Goal: Task Accomplishment & Management: Manage account settings

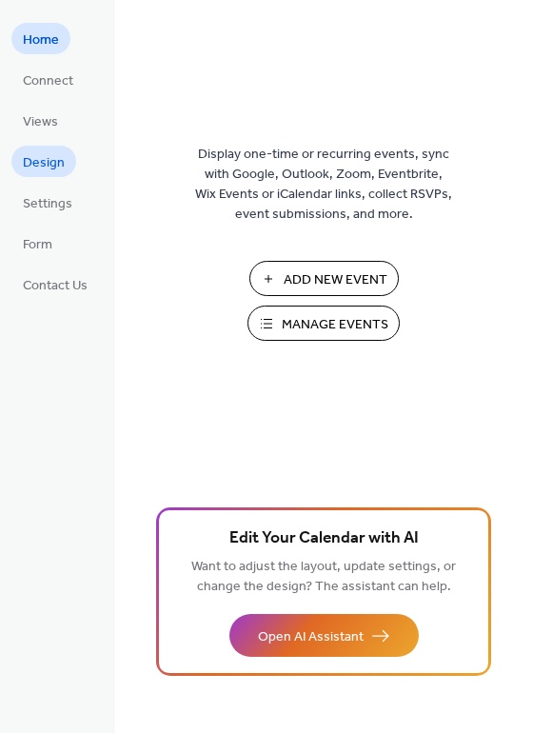
click at [49, 164] on span "Design" at bounding box center [44, 163] width 42 height 20
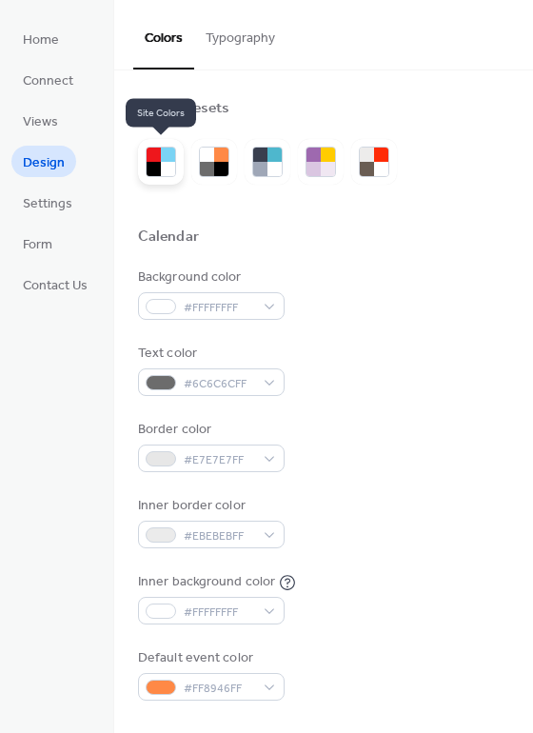
click at [162, 158] on div at bounding box center [168, 155] width 14 height 14
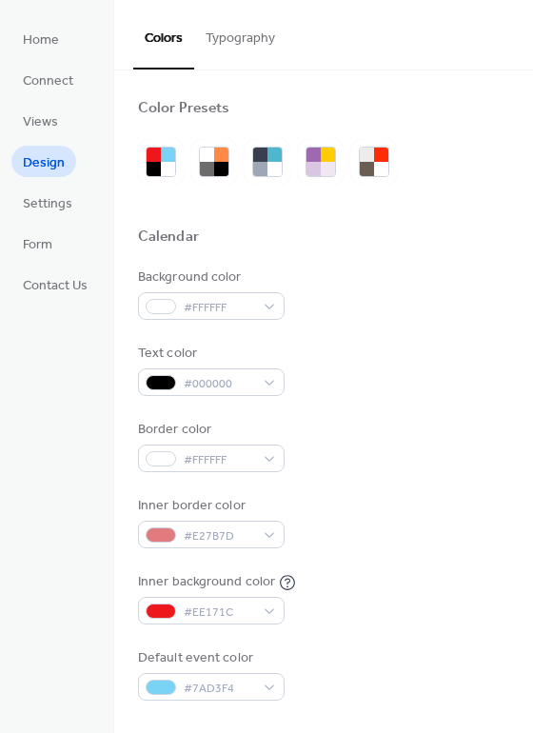
click at [347, 279] on div "Background color #FFFFFF" at bounding box center [323, 293] width 371 height 52
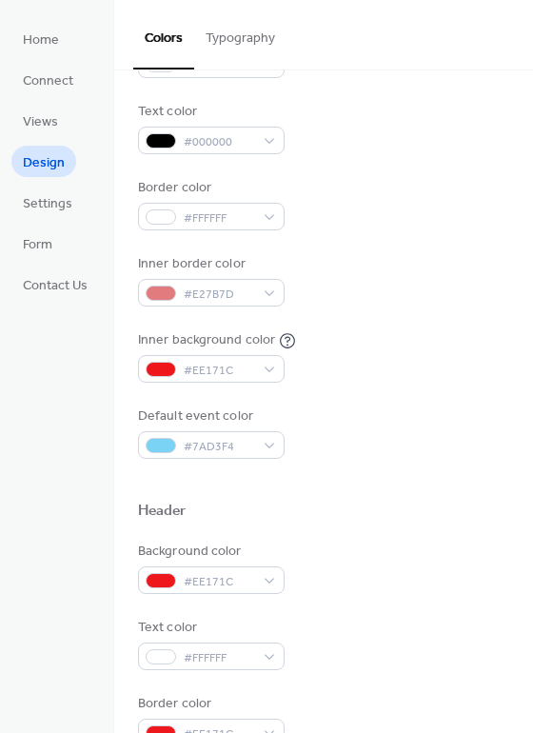
scroll to position [259, 0]
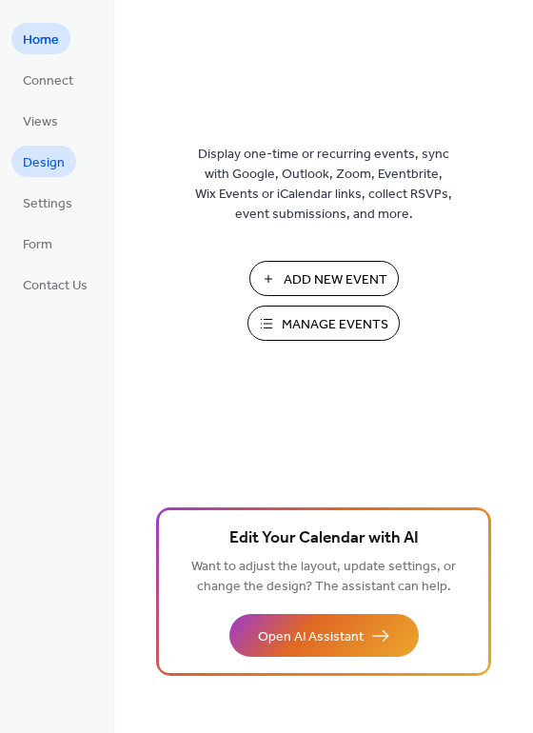
click at [49, 164] on span "Design" at bounding box center [44, 163] width 42 height 20
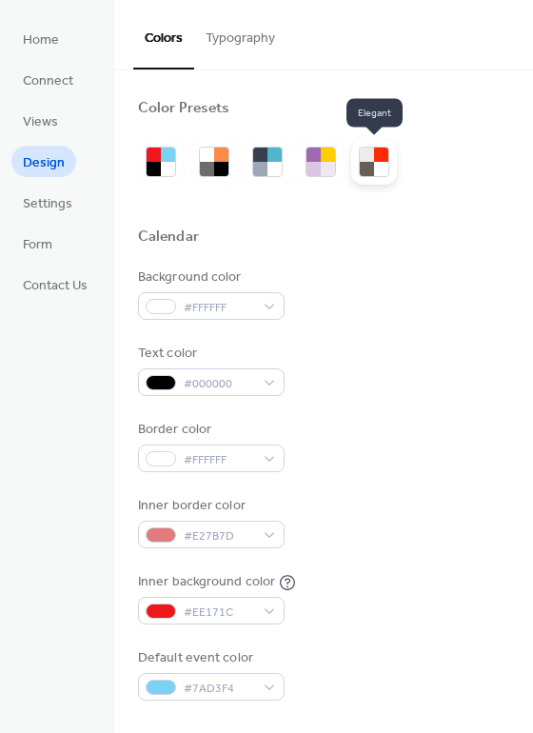
click at [377, 166] on div at bounding box center [381, 169] width 14 height 14
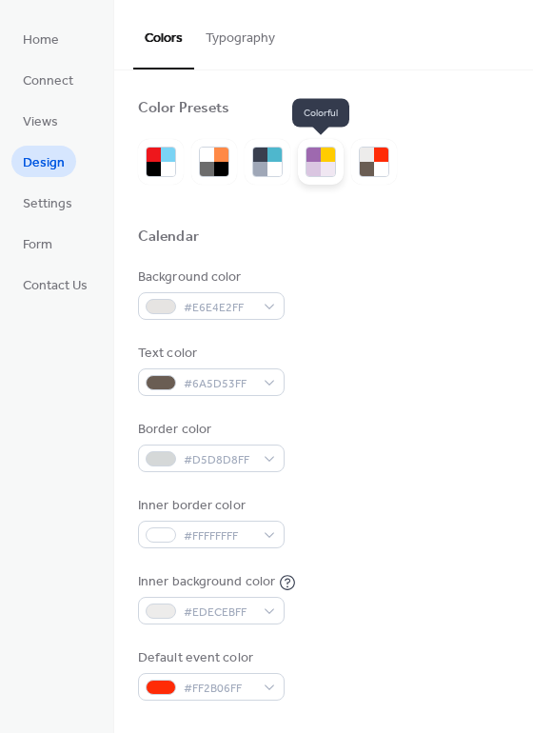
click at [323, 164] on div at bounding box center [328, 169] width 14 height 14
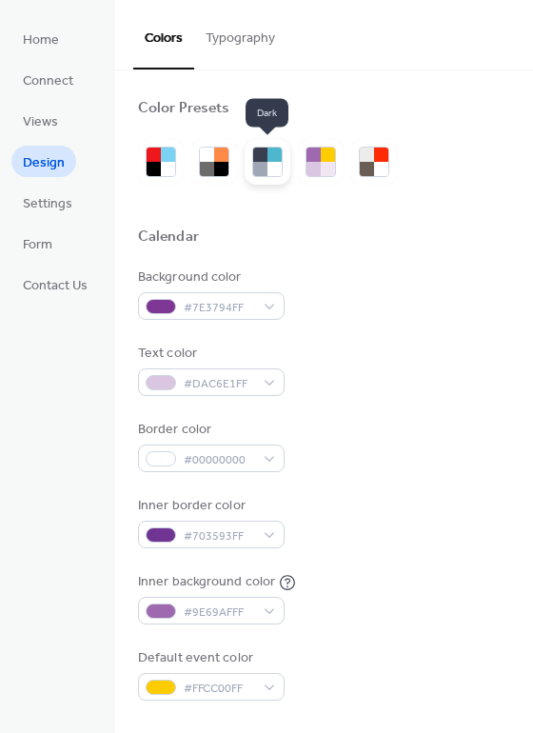
click at [279, 172] on div at bounding box center [274, 169] width 14 height 14
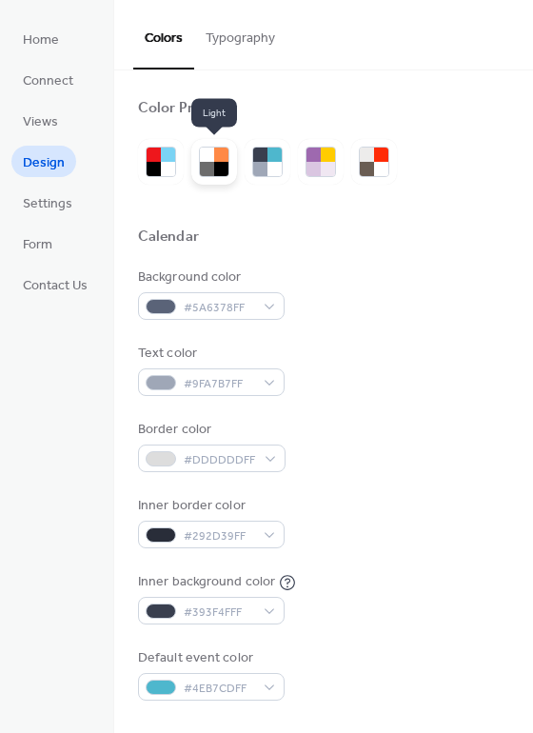
click at [215, 170] on div at bounding box center [221, 169] width 14 height 14
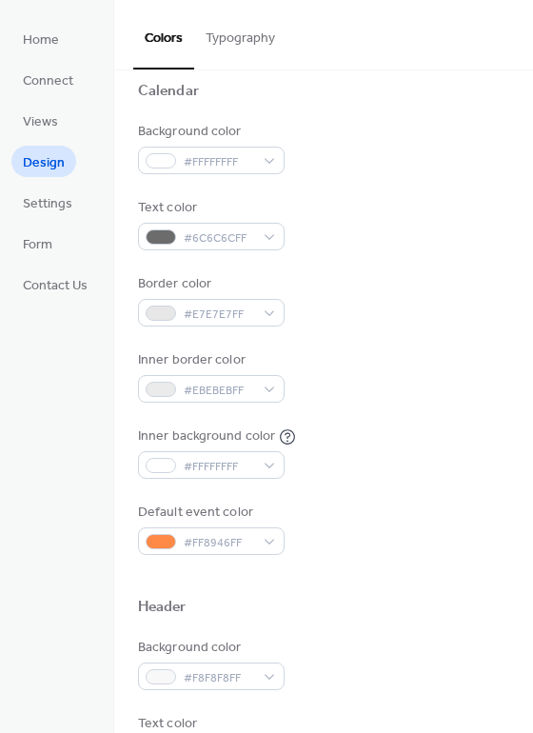
scroll to position [172, 0]
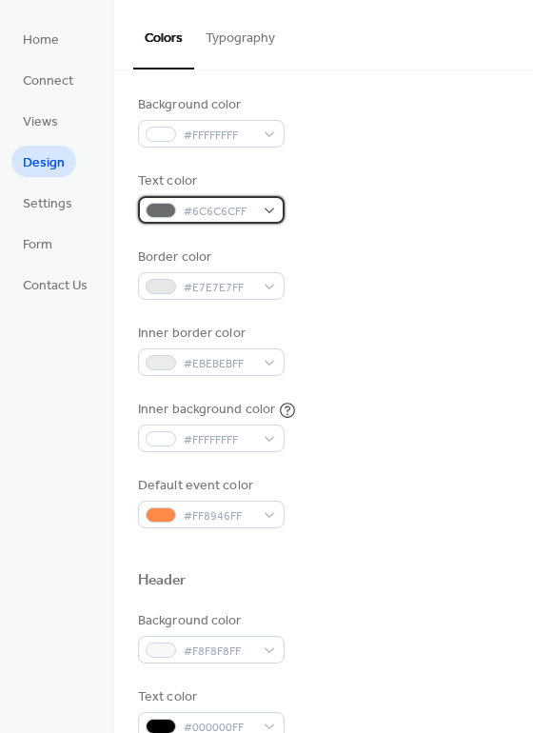
click at [268, 207] on div "#6C6C6CFF" at bounding box center [211, 210] width 147 height 28
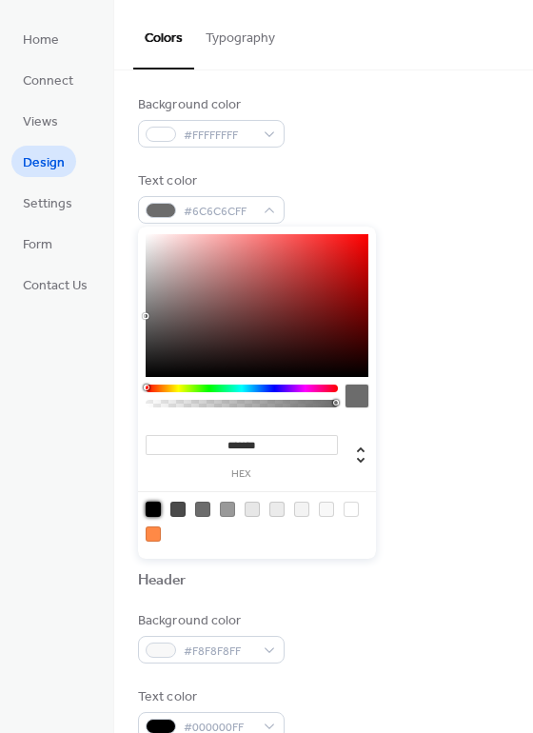
click at [154, 506] on div at bounding box center [153, 509] width 15 height 15
type input "*******"
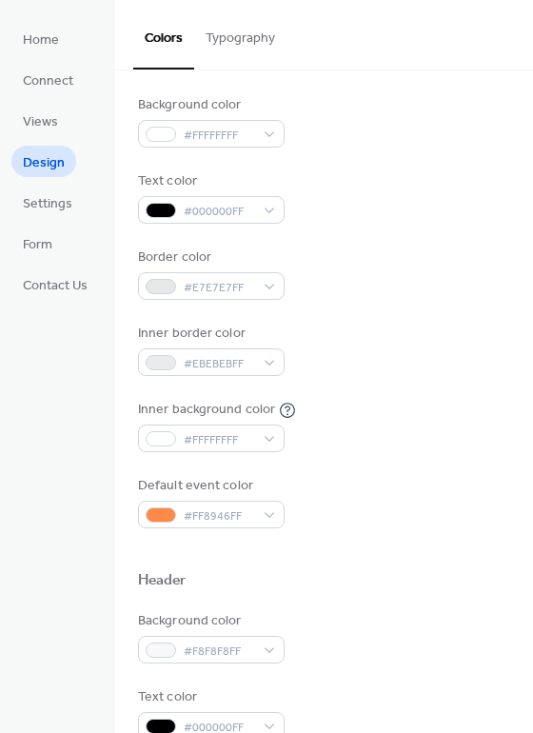
click at [411, 442] on div "Inner background color #FFFFFFFF" at bounding box center [323, 426] width 371 height 52
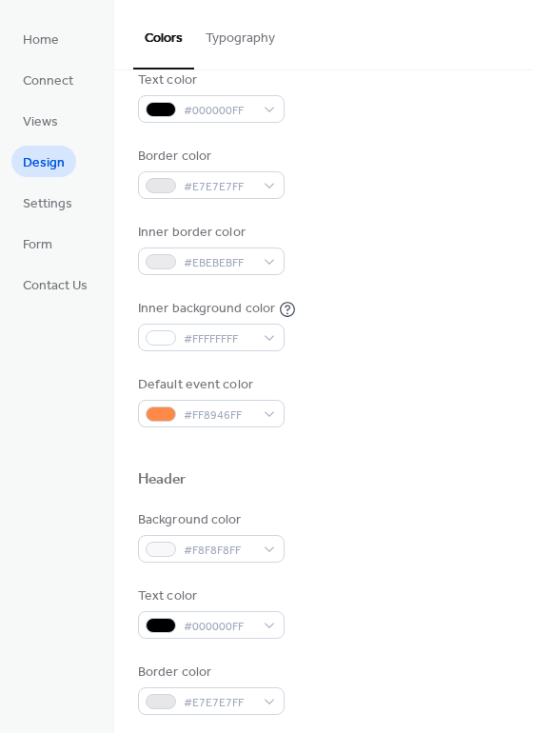
scroll to position [346, 0]
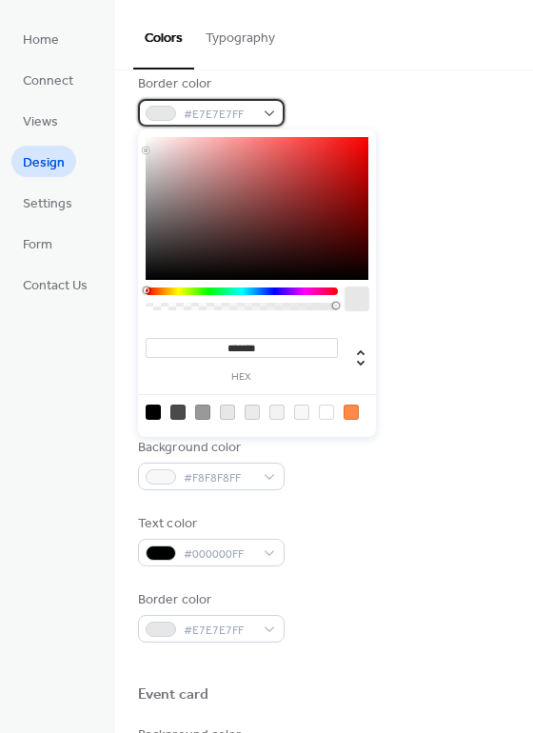
click at [274, 109] on div "#E7E7E7FF" at bounding box center [211, 113] width 147 height 28
click at [153, 413] on div at bounding box center [153, 412] width 15 height 15
type input "*******"
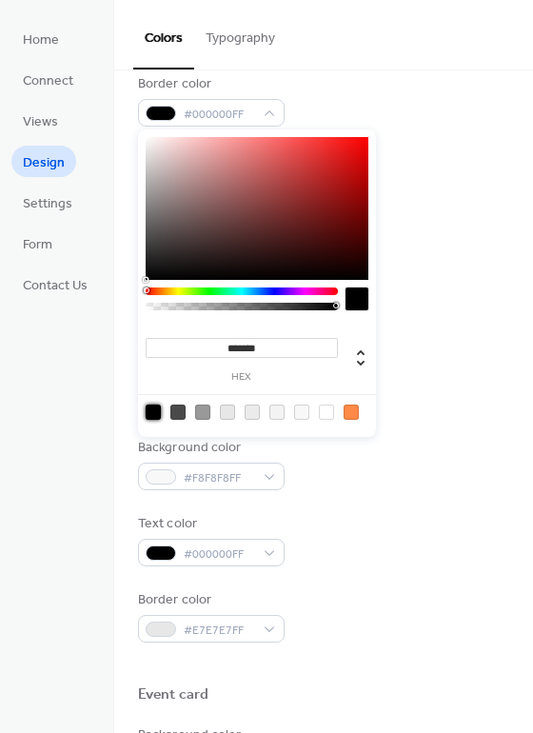
click at [443, 326] on div "Default event color #FF8946FF" at bounding box center [323, 329] width 371 height 52
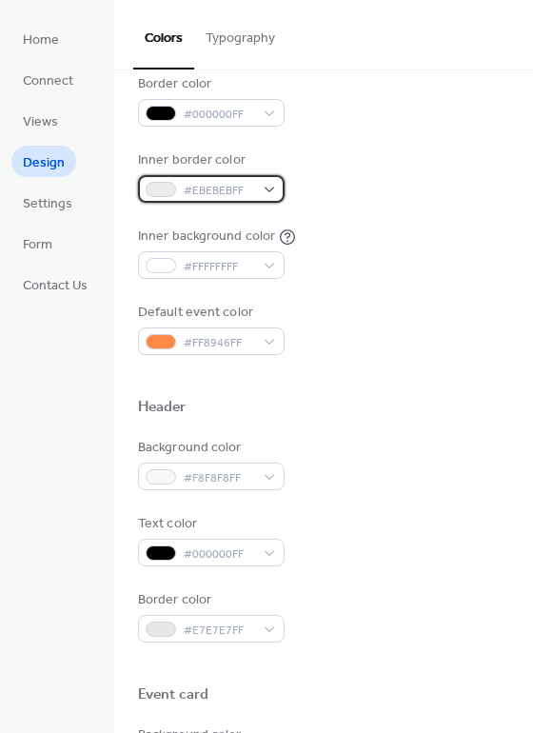
click at [267, 185] on div "#EBEBEBFF" at bounding box center [211, 189] width 147 height 28
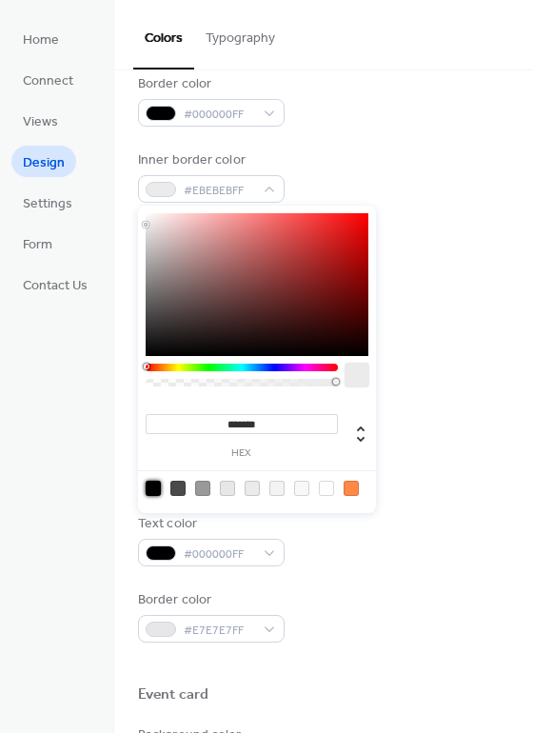
click at [155, 488] on div at bounding box center [153, 488] width 15 height 15
type input "*******"
click at [422, 261] on div "Inner background color #FFFFFFFF" at bounding box center [323, 253] width 371 height 52
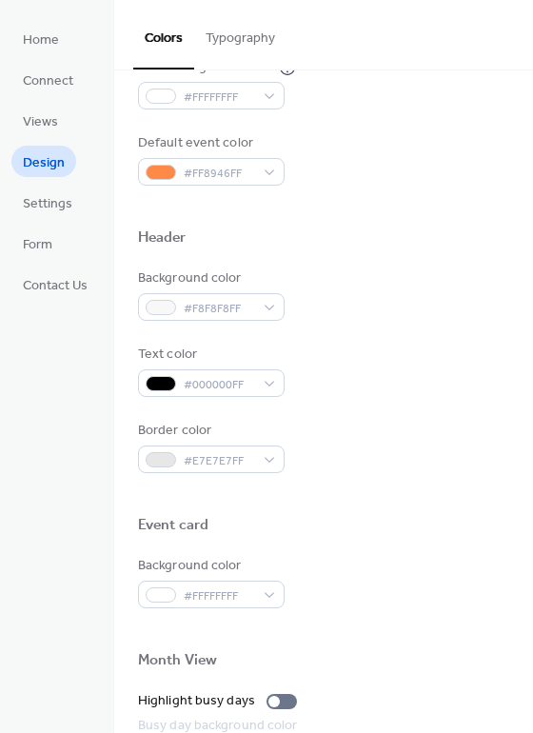
scroll to position [519, 0]
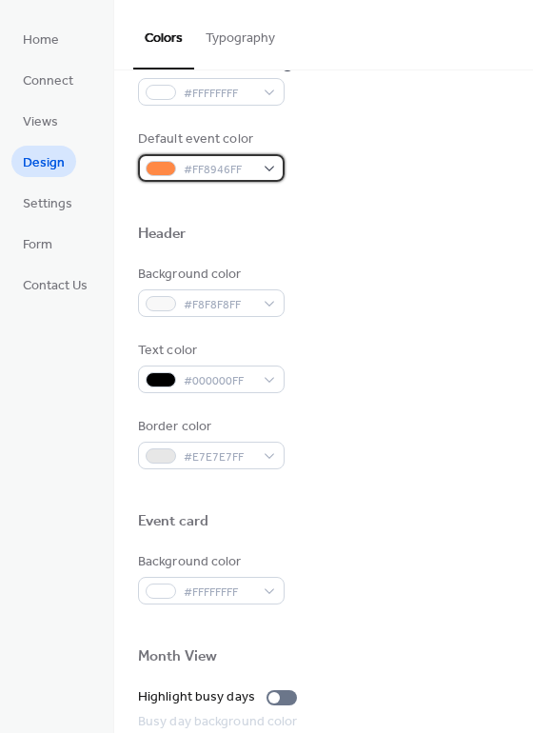
click at [275, 170] on div "#FF8946FF" at bounding box center [211, 168] width 147 height 28
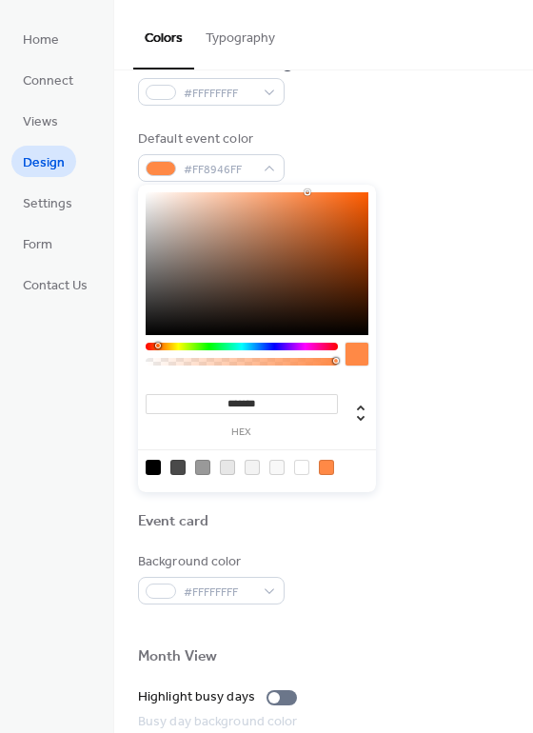
type input "*******"
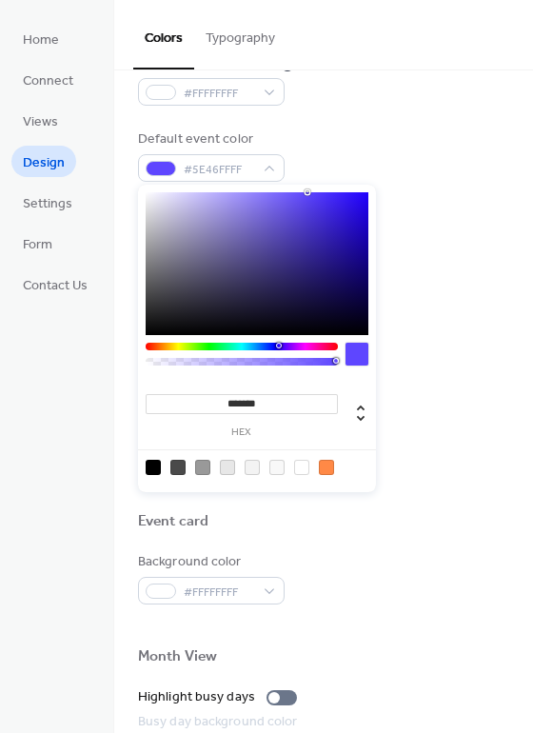
click at [278, 346] on div at bounding box center [242, 347] width 192 height 8
click at [432, 401] on div "Background color #F8F8F8FF Text color #000000FF Border color #E7E7E7FF" at bounding box center [323, 367] width 371 height 205
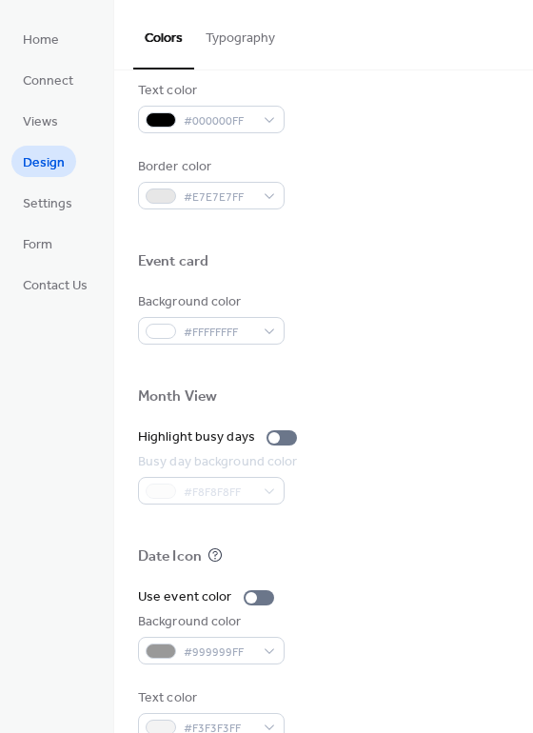
scroll to position [814, 0]
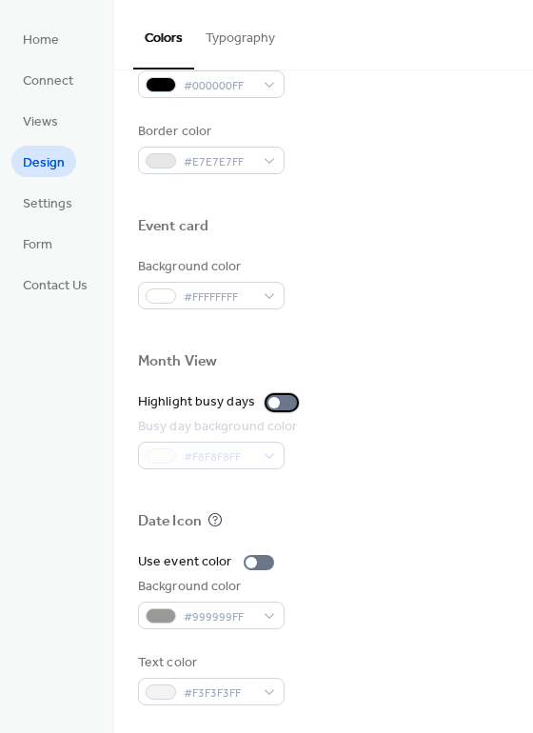
click at [289, 402] on div at bounding box center [282, 402] width 30 height 15
click at [269, 401] on div at bounding box center [282, 402] width 30 height 15
click at [263, 560] on div at bounding box center [259, 562] width 30 height 15
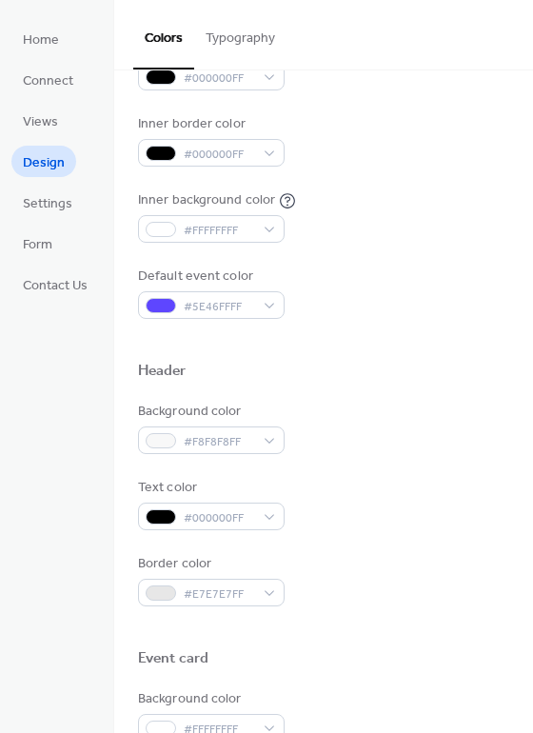
scroll to position [381, 0]
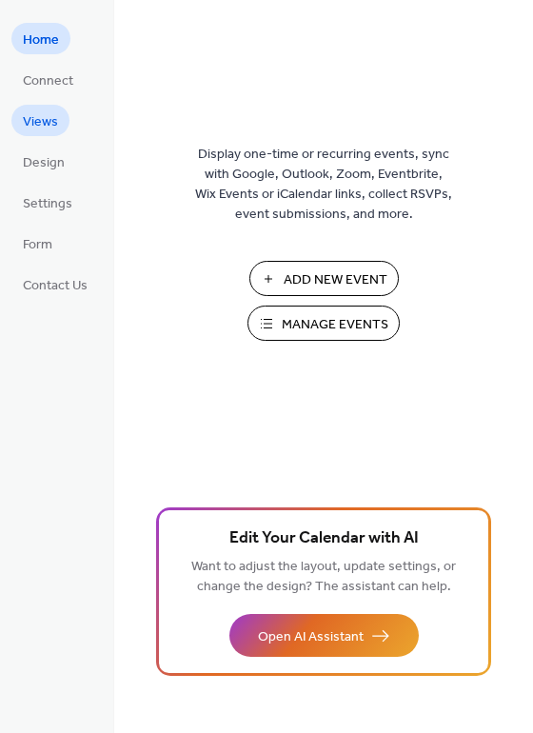
click at [46, 121] on span "Views" at bounding box center [40, 122] width 35 height 20
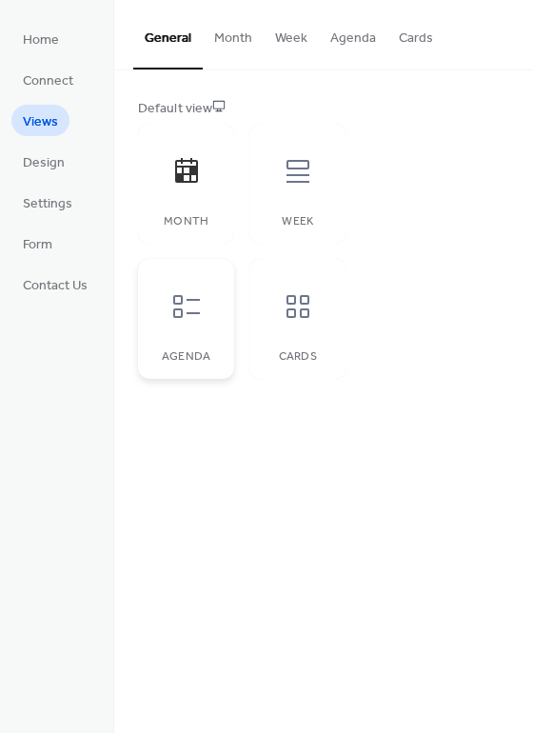
click at [185, 323] on div at bounding box center [186, 306] width 57 height 57
click at [303, 306] on icon at bounding box center [298, 306] width 30 height 30
click at [173, 321] on icon at bounding box center [186, 306] width 30 height 30
click at [184, 182] on icon at bounding box center [186, 170] width 23 height 25
click at [233, 38] on button "Month" at bounding box center [233, 34] width 61 height 68
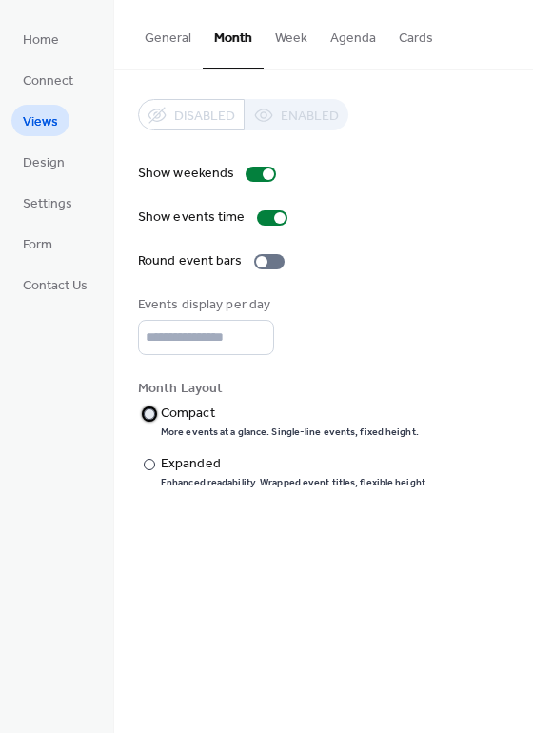
click at [147, 413] on div at bounding box center [149, 413] width 11 height 11
click at [148, 467] on div at bounding box center [149, 464] width 11 height 11
click at [51, 206] on span "Settings" at bounding box center [47, 204] width 49 height 20
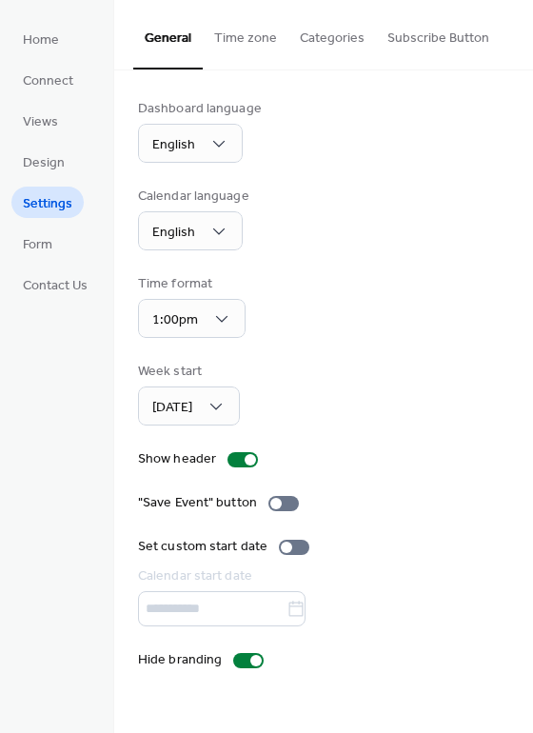
click at [238, 38] on button "Time zone" at bounding box center [246, 34] width 86 height 68
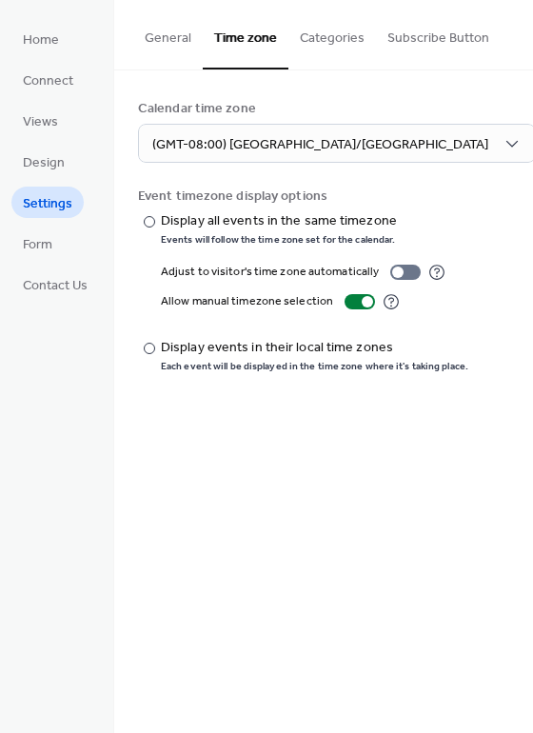
click at [322, 39] on button "Categories" at bounding box center [332, 34] width 88 height 68
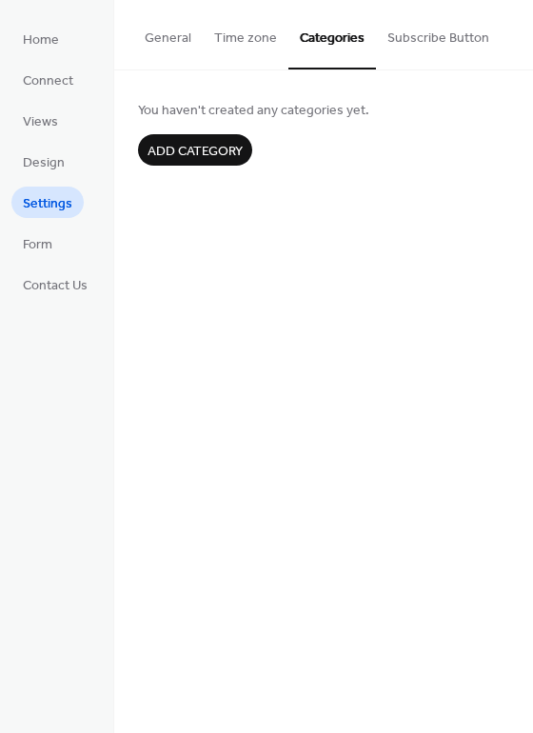
click at [428, 39] on button "Subscribe Button" at bounding box center [438, 34] width 125 height 68
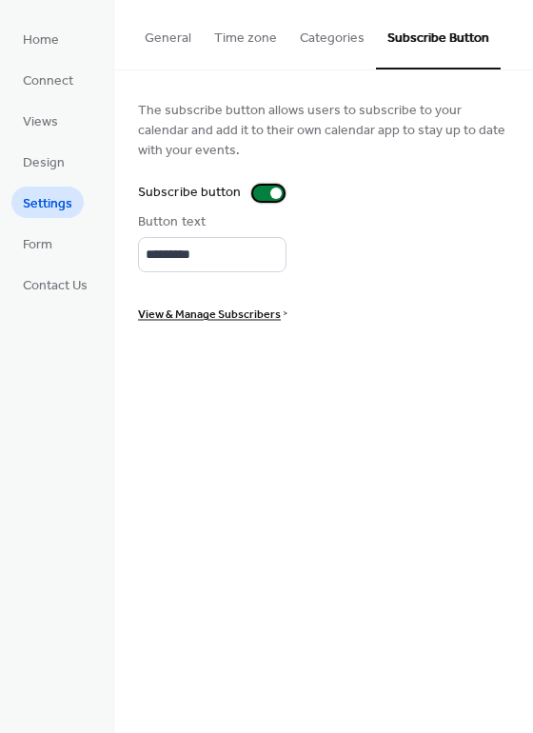
click at [255, 192] on div at bounding box center [268, 193] width 30 height 15
click at [172, 38] on button "General" at bounding box center [167, 34] width 69 height 68
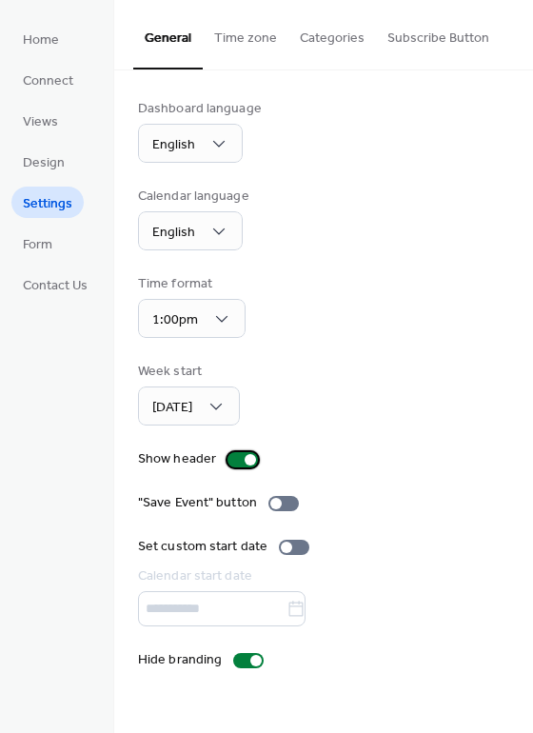
click at [228, 460] on div at bounding box center [242, 459] width 30 height 15
click at [252, 462] on div at bounding box center [242, 459] width 30 height 15
click at [42, 238] on span "Form" at bounding box center [38, 245] width 30 height 20
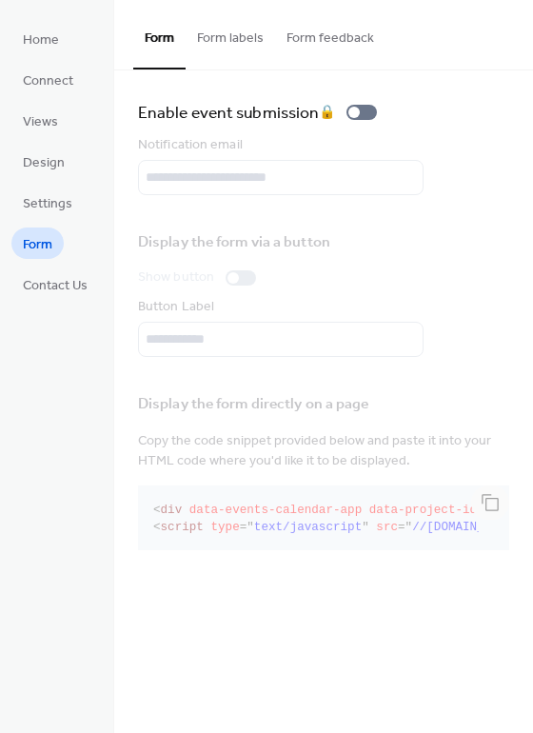
click at [231, 39] on button "Form labels" at bounding box center [230, 34] width 89 height 68
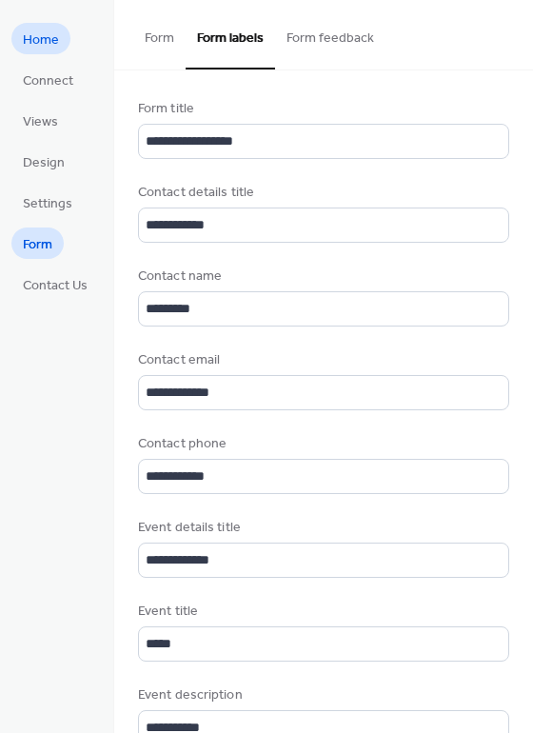
click at [41, 45] on span "Home" at bounding box center [41, 40] width 36 height 20
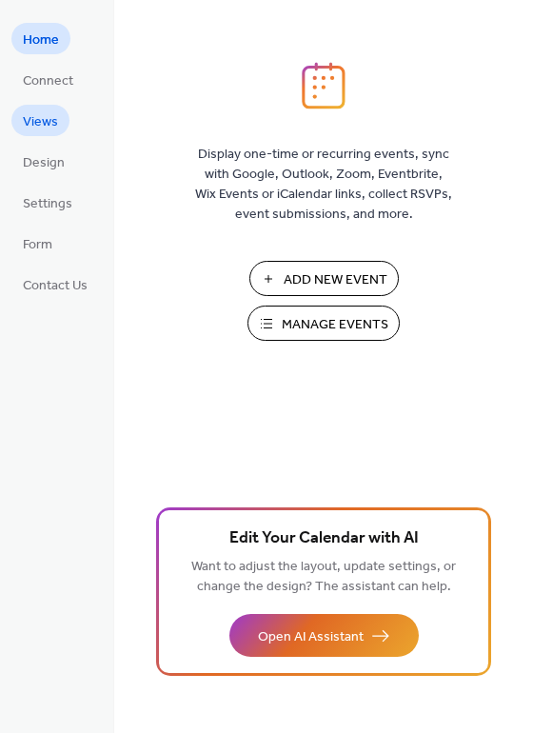
click at [37, 123] on span "Views" at bounding box center [40, 122] width 35 height 20
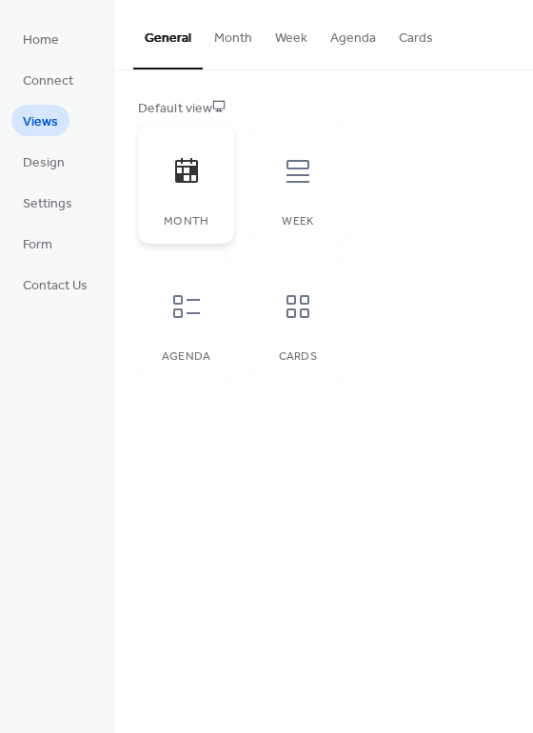
click at [189, 188] on div at bounding box center [186, 171] width 57 height 57
click at [49, 166] on span "Design" at bounding box center [44, 163] width 42 height 20
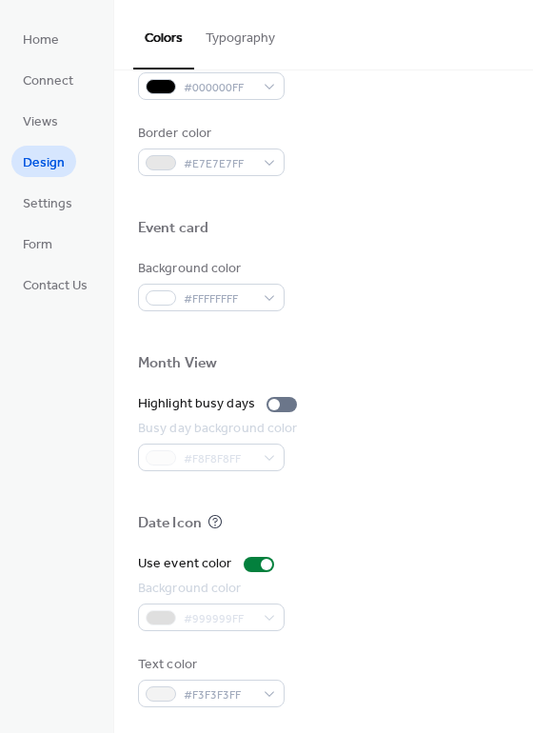
scroll to position [814, 0]
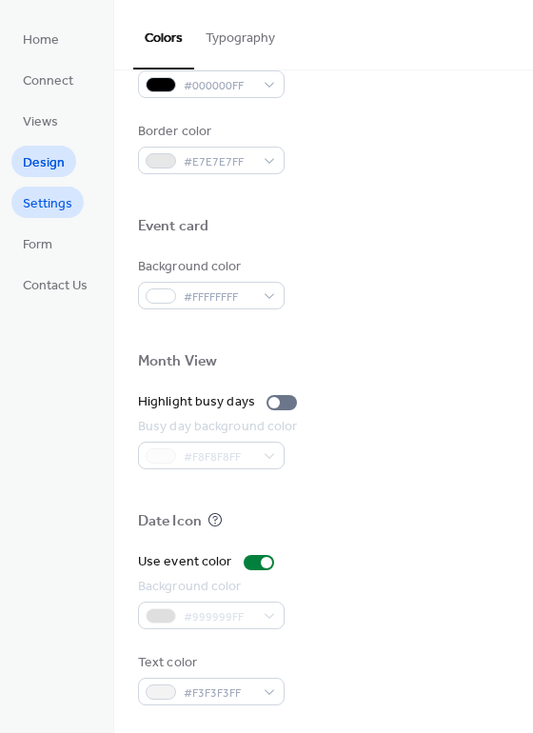
click at [50, 207] on span "Settings" at bounding box center [47, 204] width 49 height 20
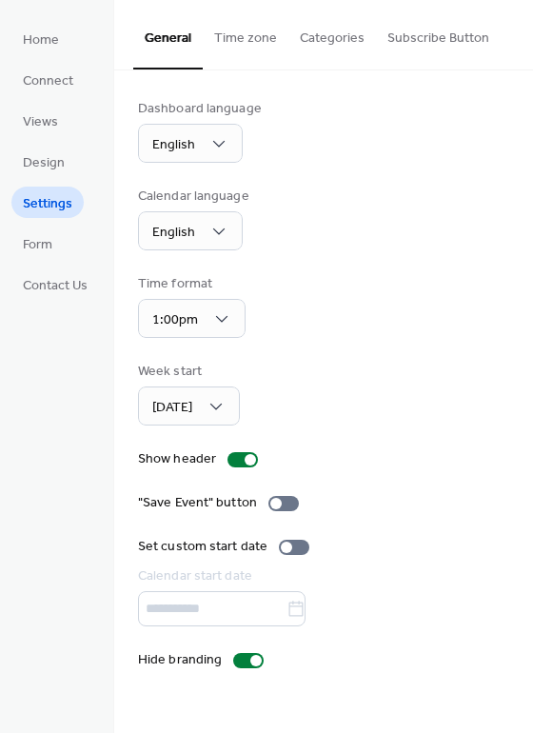
click at [241, 39] on button "Time zone" at bounding box center [246, 34] width 86 height 68
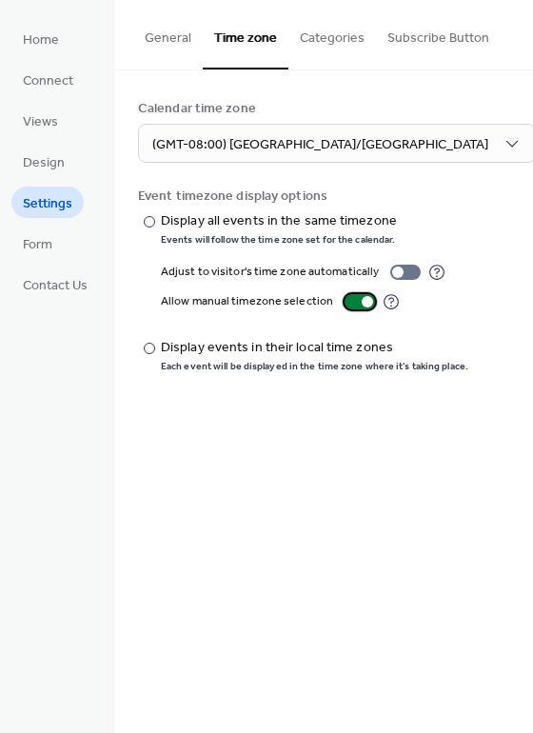
click at [345, 302] on div at bounding box center [360, 301] width 30 height 15
